Goal: Information Seeking & Learning: Learn about a topic

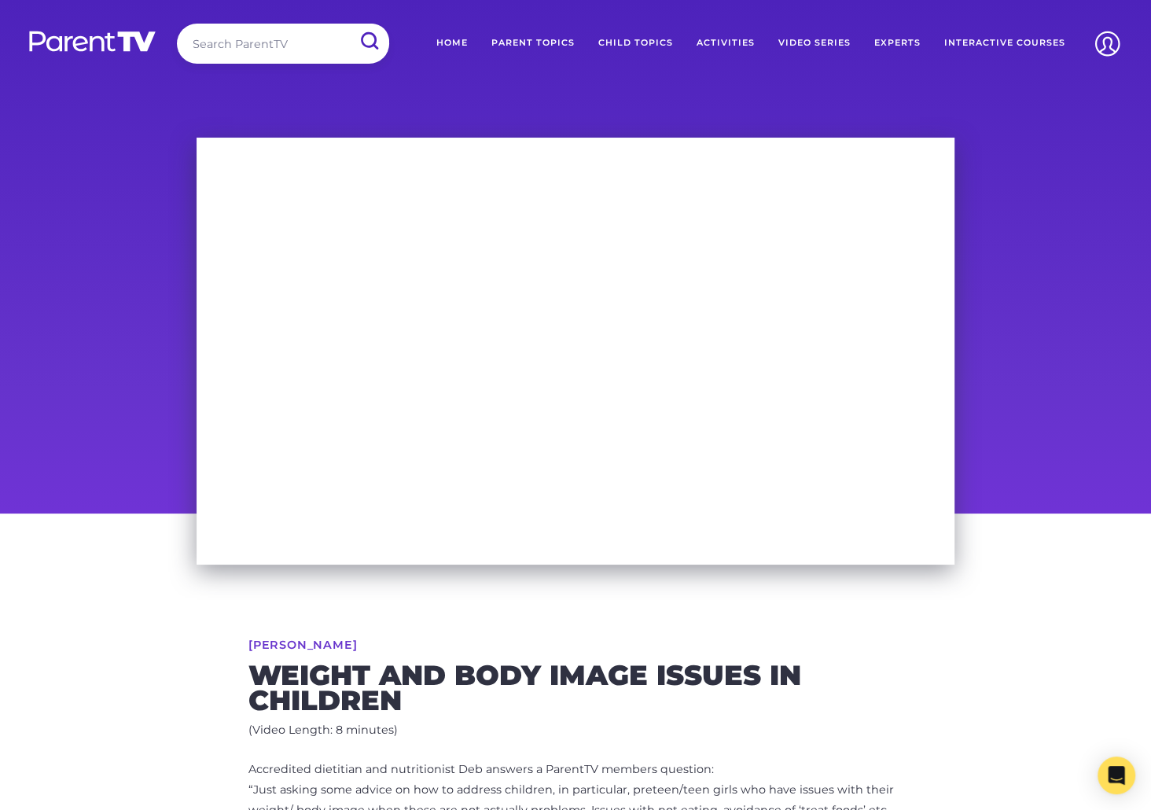
click at [268, 47] on input "search" at bounding box center [283, 44] width 212 height 40
click at [348, 24] on input "submit" at bounding box center [368, 41] width 41 height 35
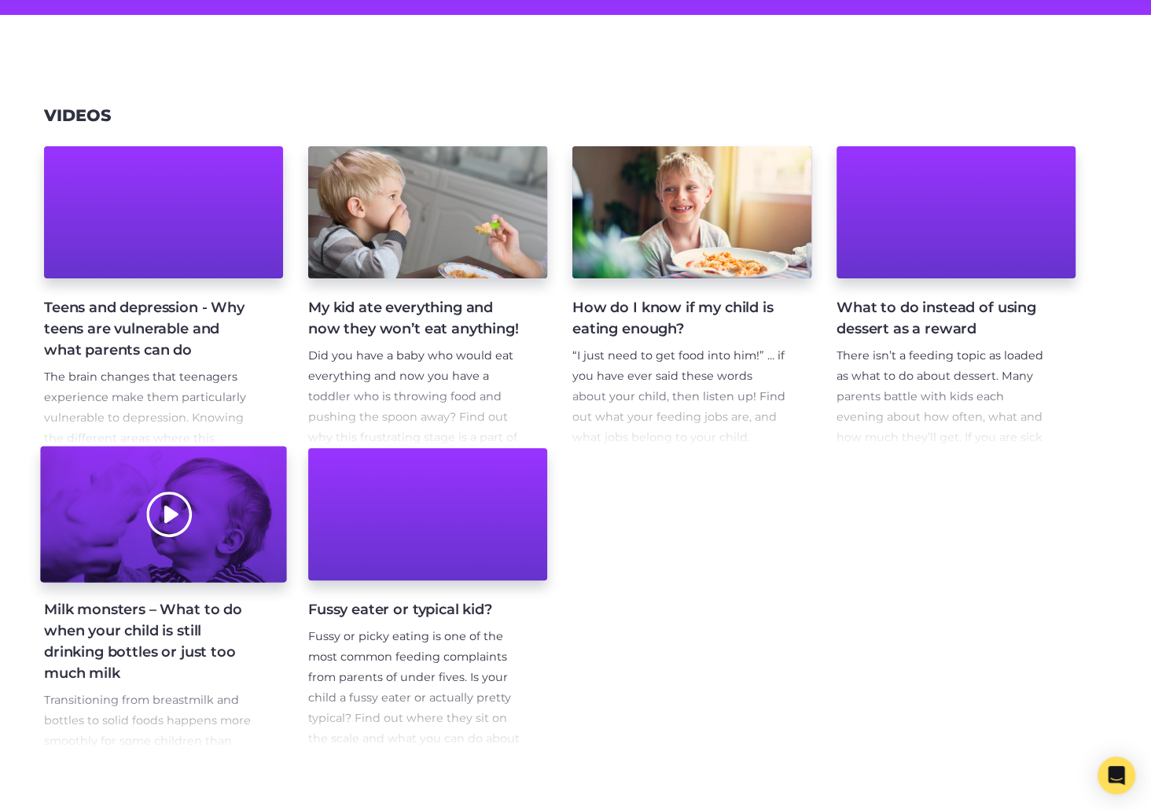
scroll to position [392, 0]
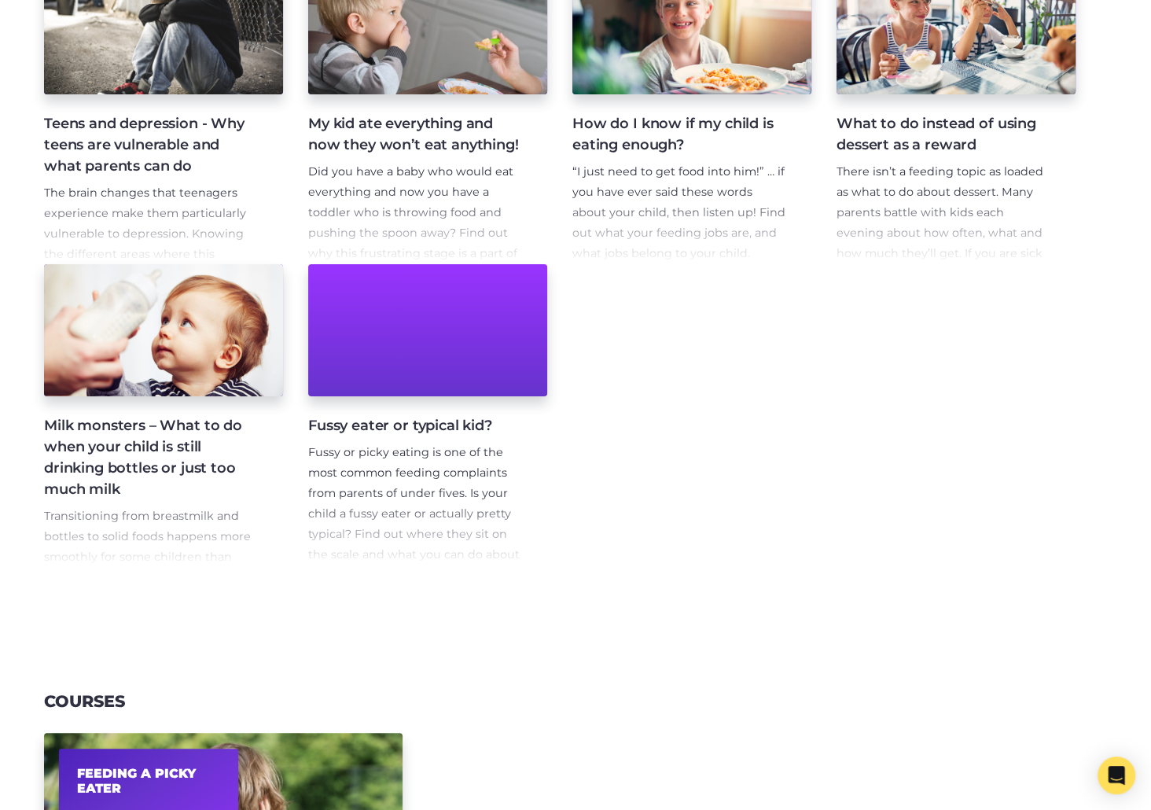
click at [152, 611] on section "Videos Teens and depression - Why teens are vulnerable and what parents can do …" at bounding box center [575, 254] width 1151 height 770
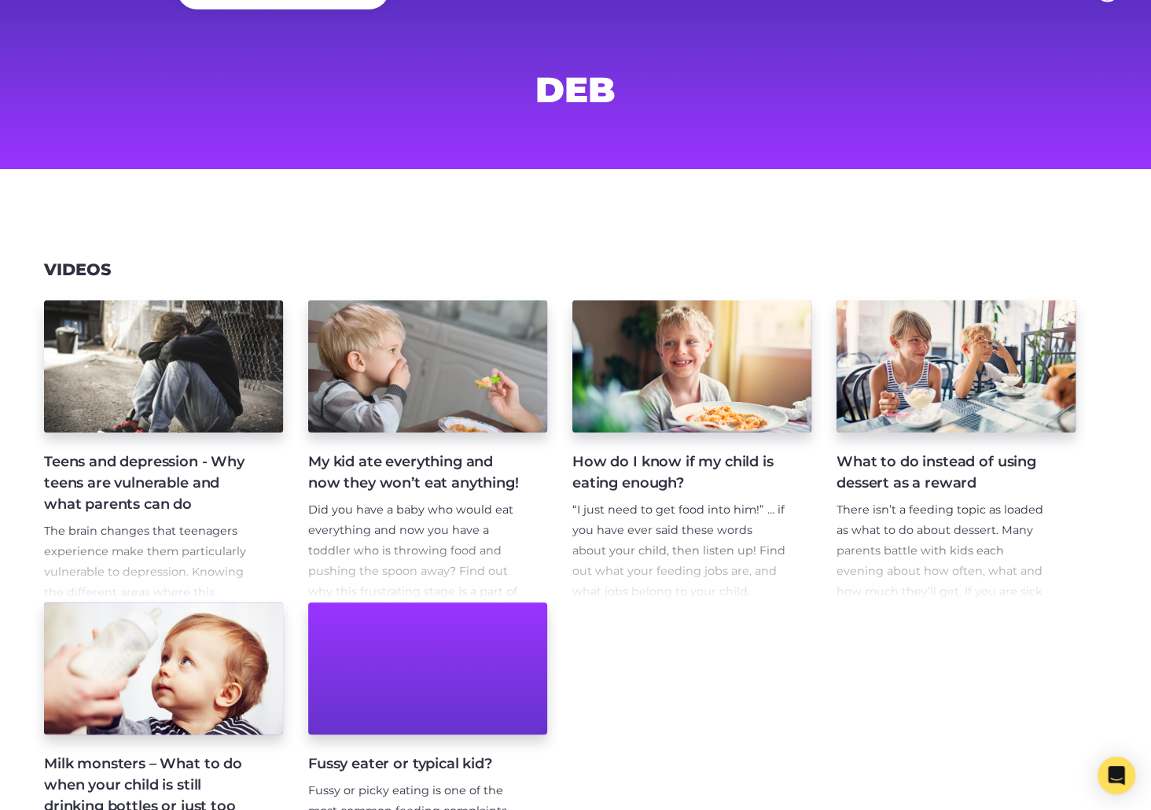
scroll to position [0, 0]
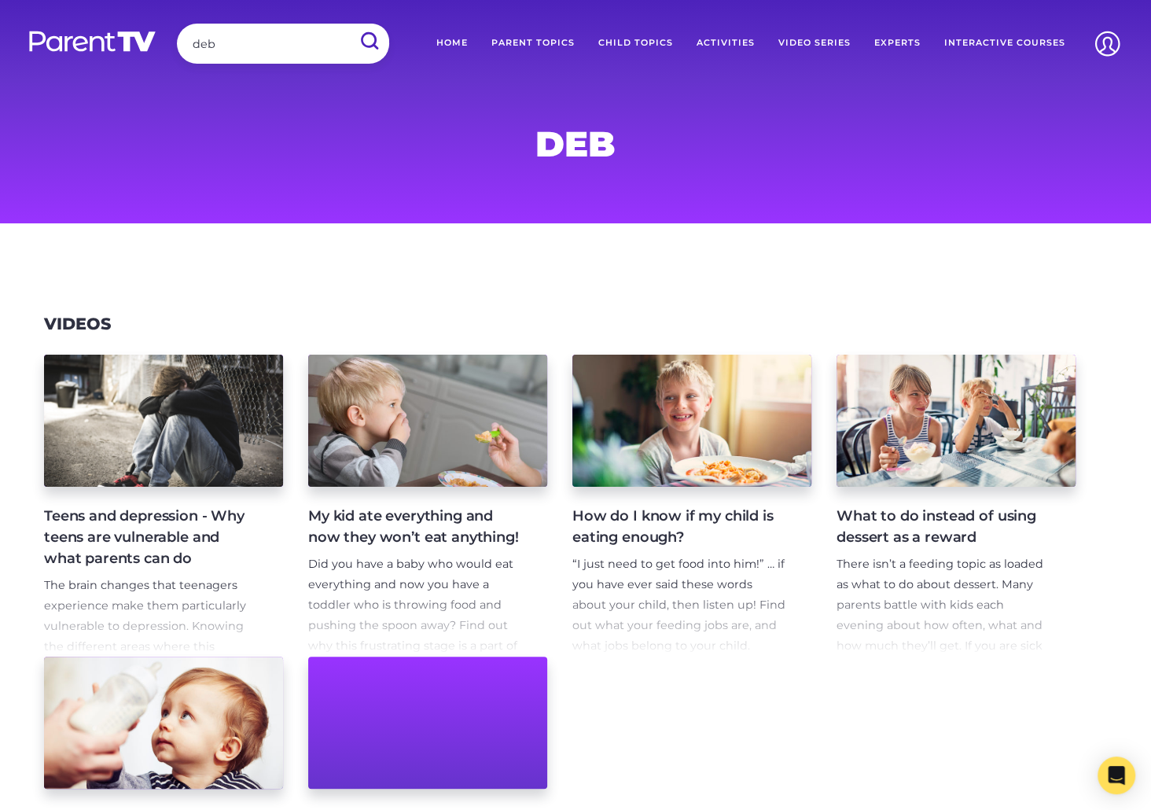
click at [219, 45] on input "deb" at bounding box center [283, 44] width 212 height 40
type input "forbiden food"
click at [348, 24] on input "submit" at bounding box center [368, 41] width 41 height 35
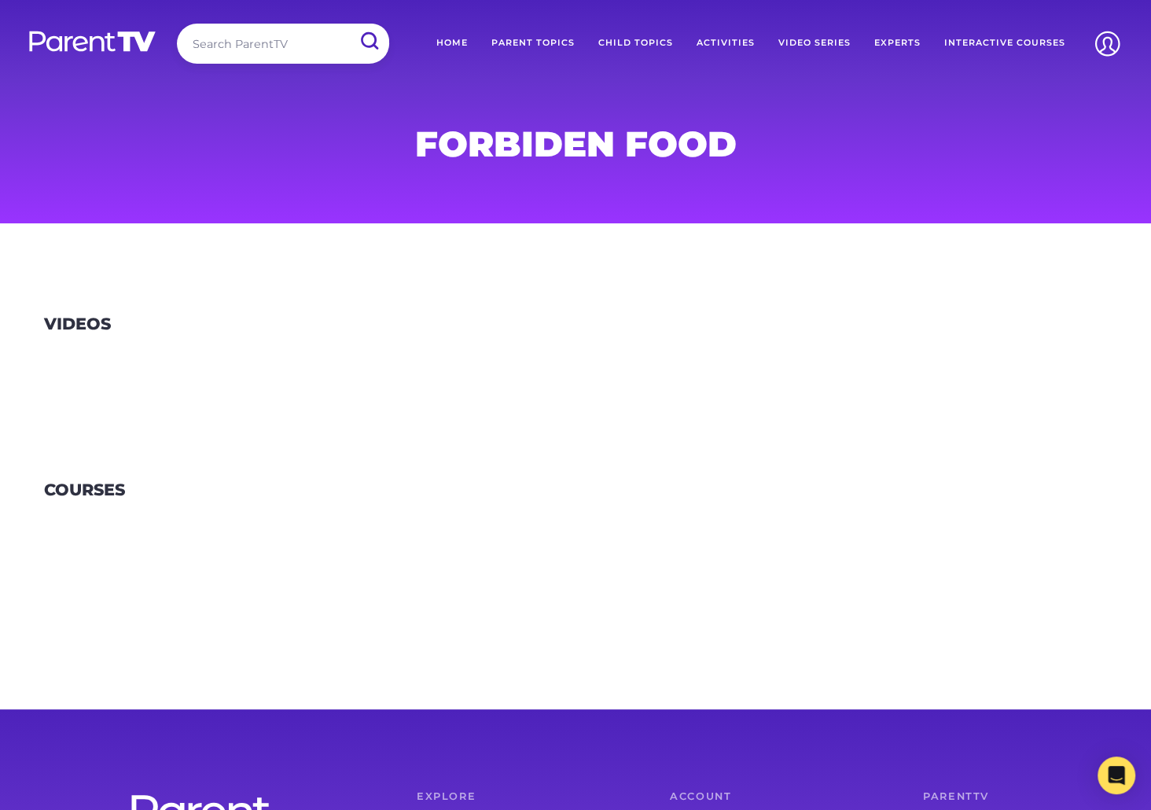
click at [244, 47] on input "search" at bounding box center [283, 44] width 212 height 40
type input "food"
click at [348, 24] on input "submit" at bounding box center [368, 41] width 41 height 35
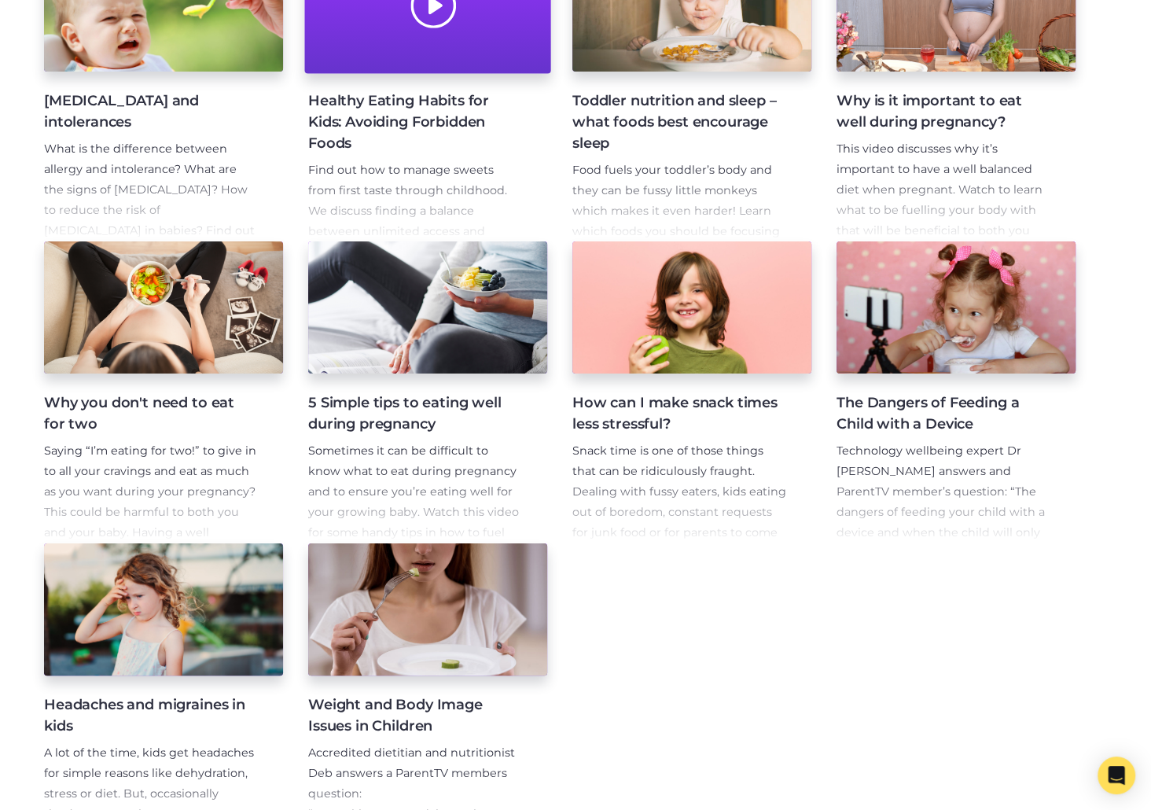
scroll to position [572, 0]
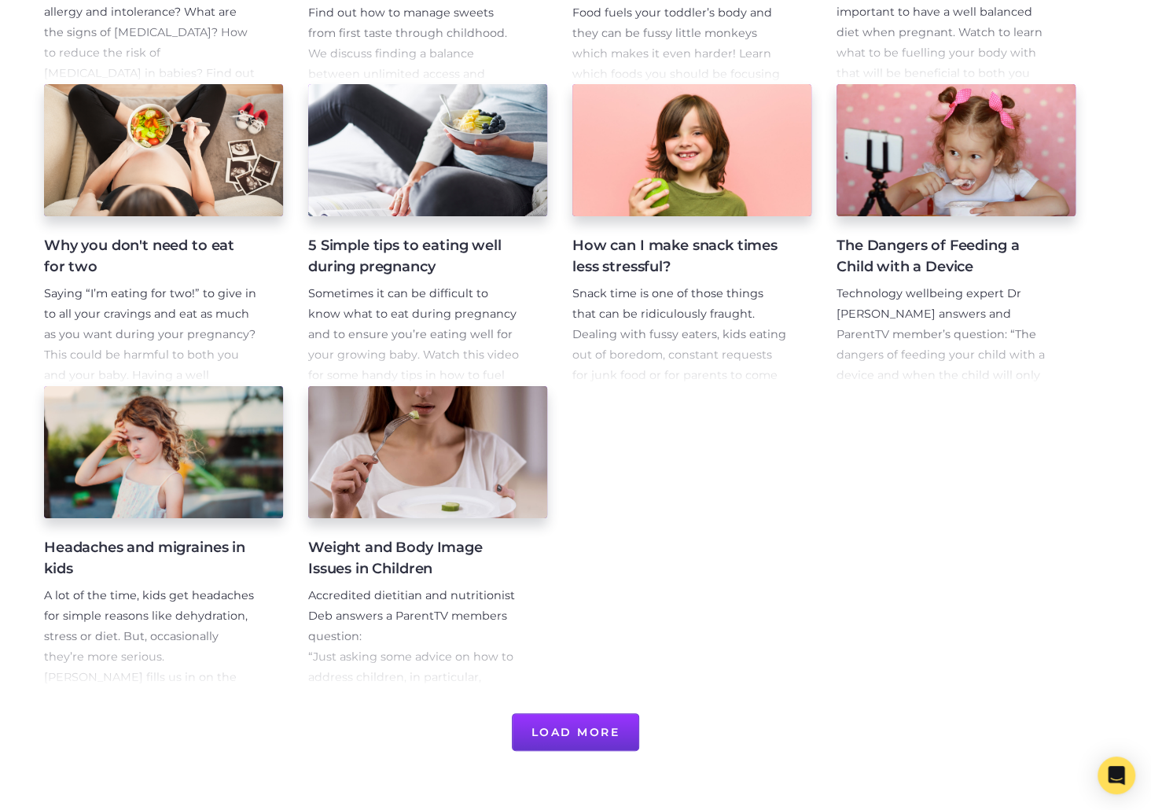
click at [600, 740] on button "Load More" at bounding box center [576, 732] width 128 height 38
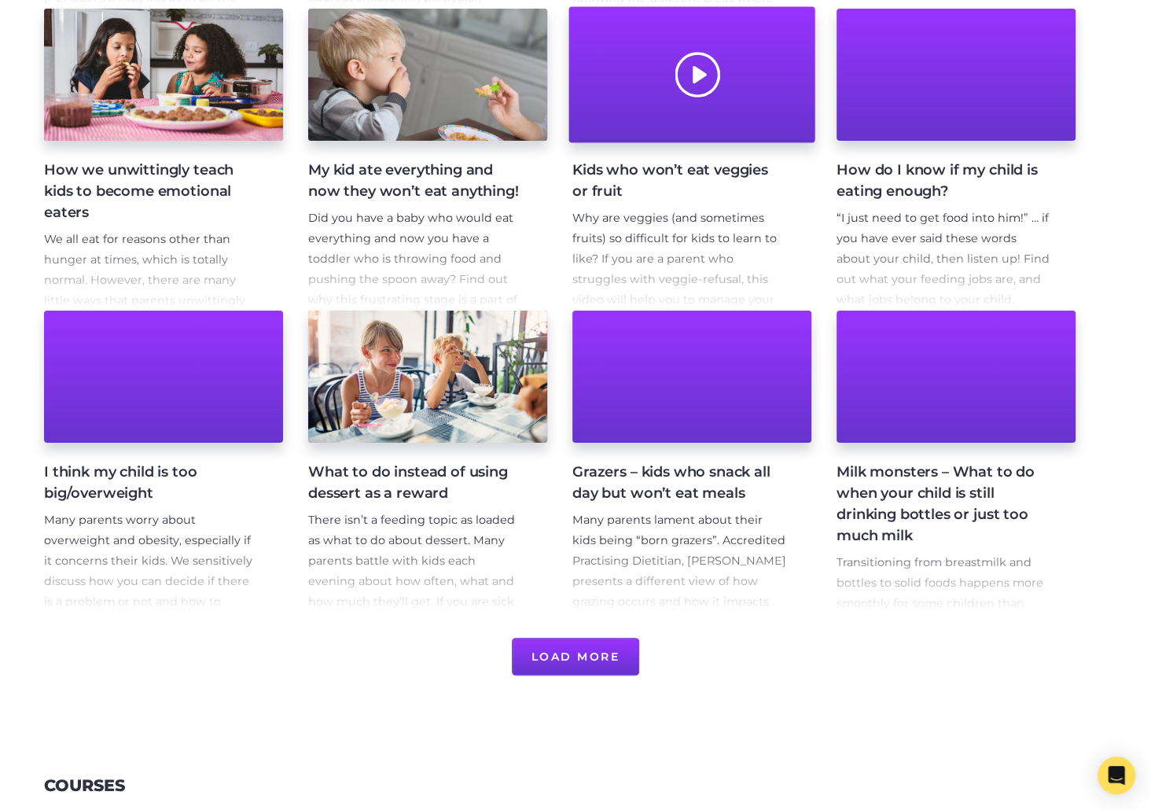
scroll to position [1323, 0]
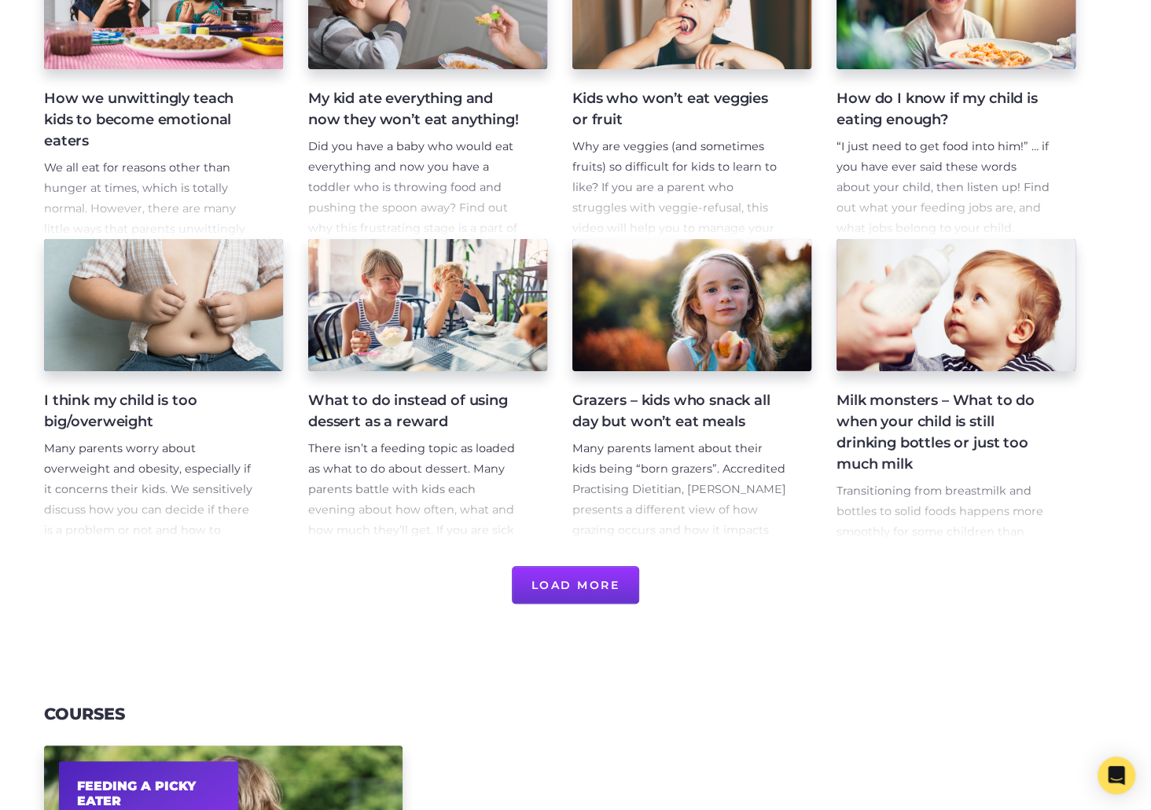
click at [597, 593] on button "Load More" at bounding box center [576, 585] width 128 height 38
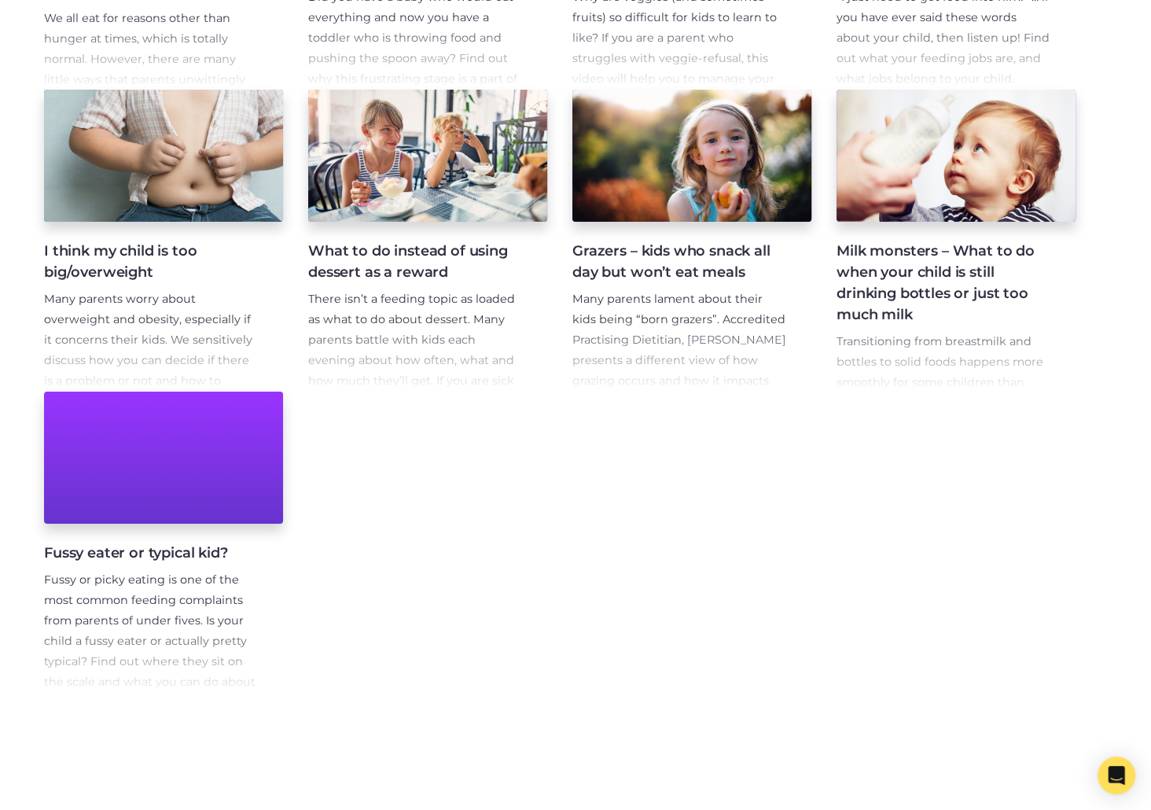
scroll to position [1471, 0]
click at [422, 347] on p "There isn’t a feeding topic as loaded as what to do about dessert. Many parents…" at bounding box center [415, 402] width 214 height 224
